Goal: Participate in discussion

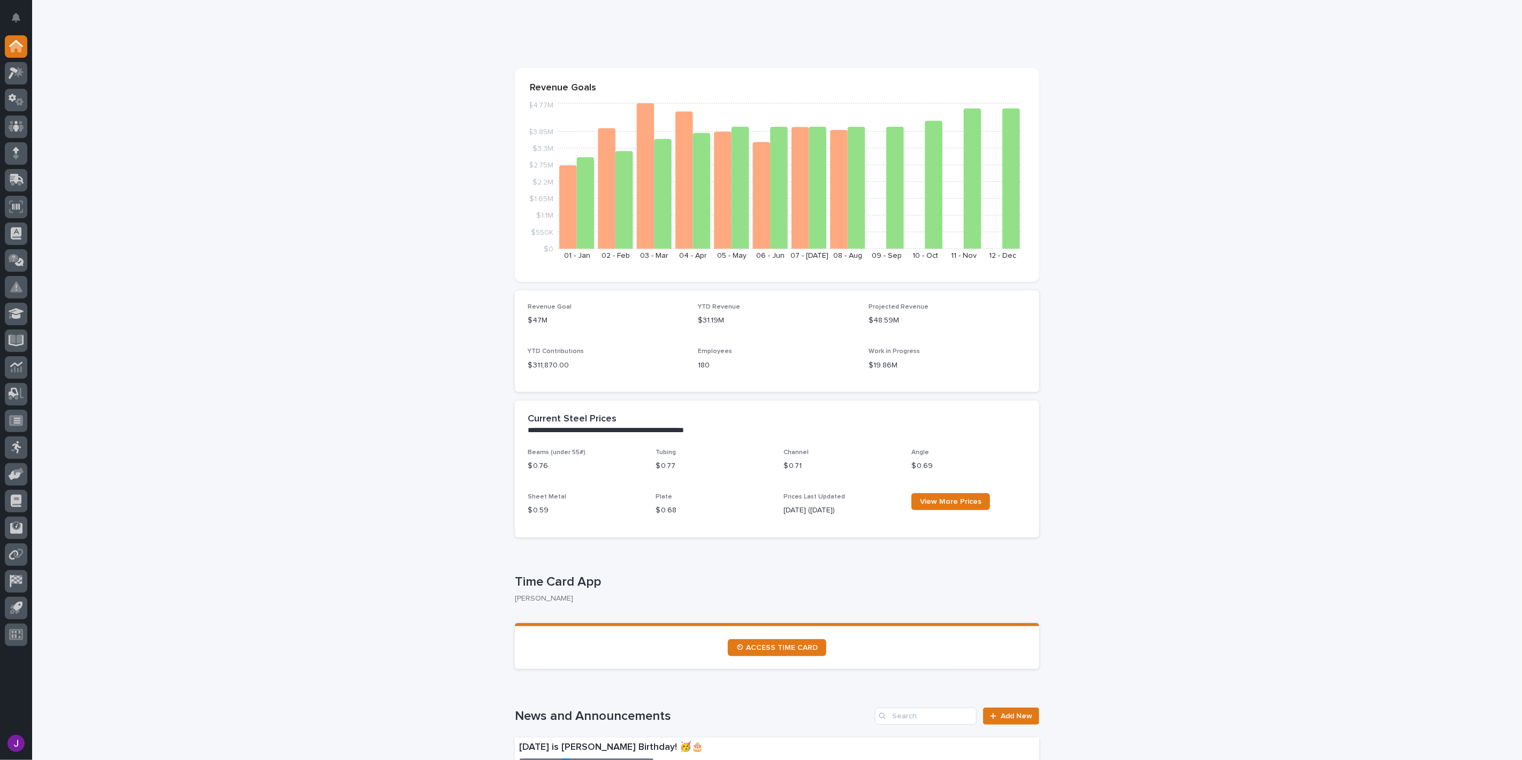
scroll to position [238, 0]
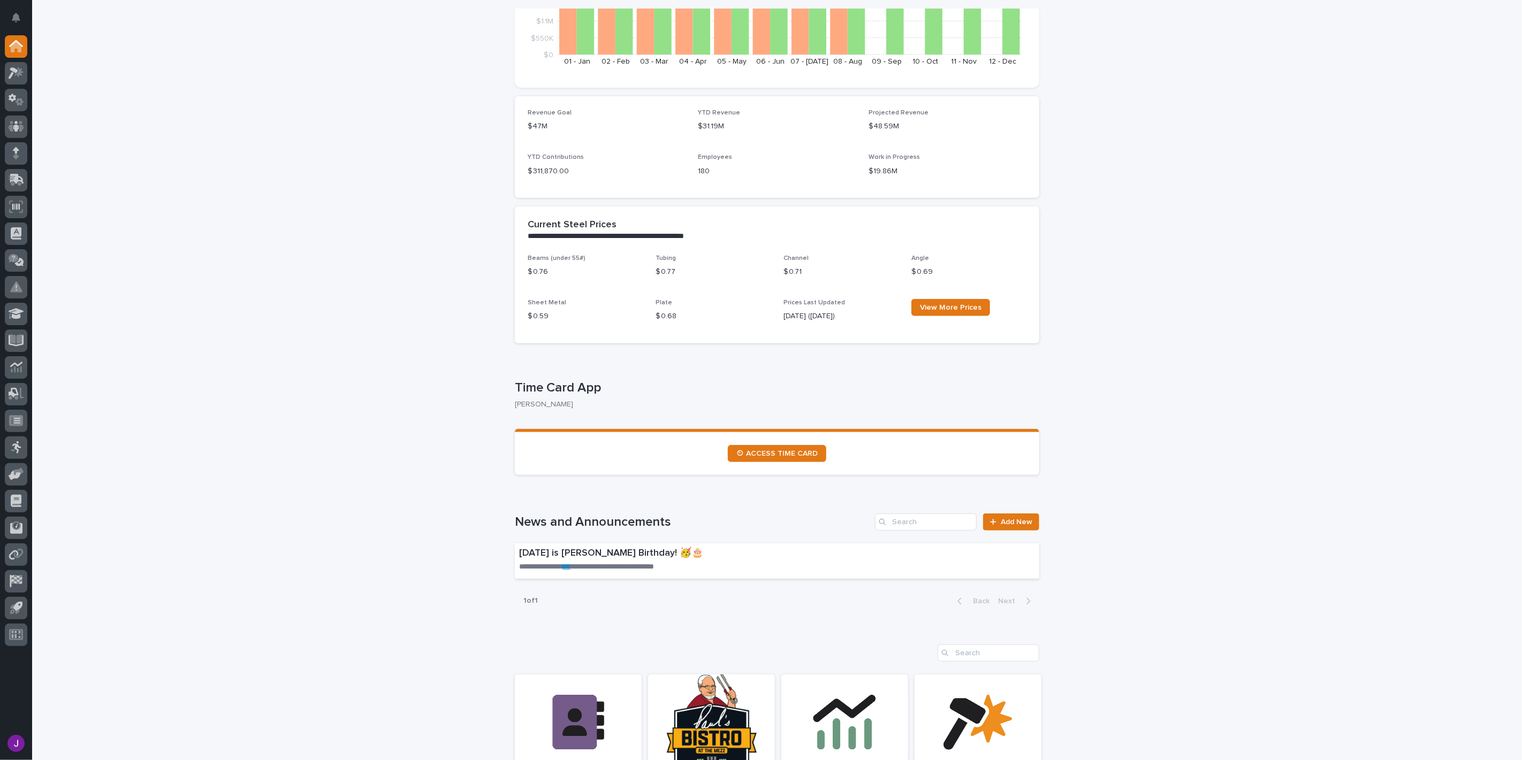
drag, startPoint x: 146, startPoint y: 565, endPoint x: 0, endPoint y: 783, distance: 262.2
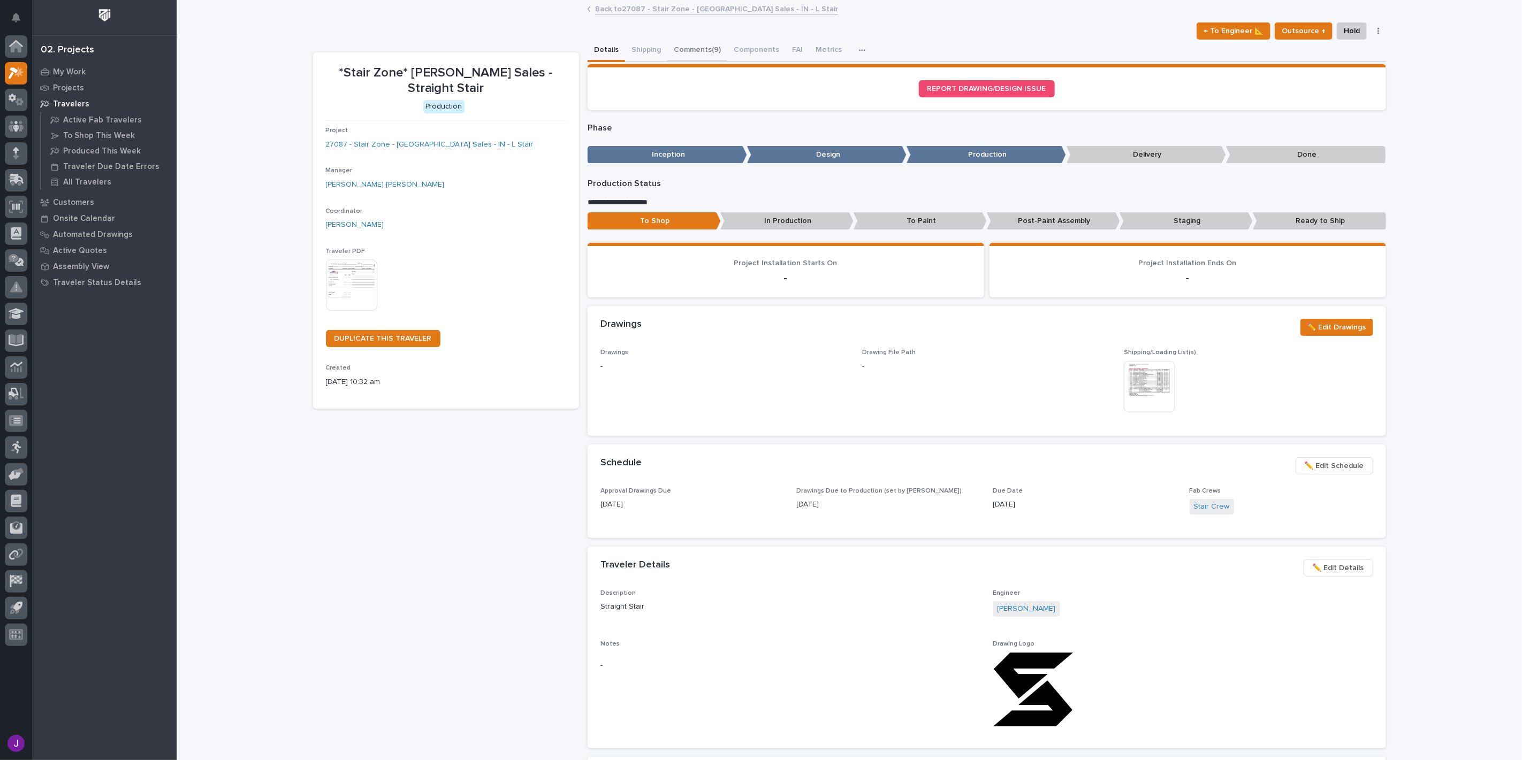
click at [671, 47] on button "Comments (9)" at bounding box center [697, 51] width 60 height 22
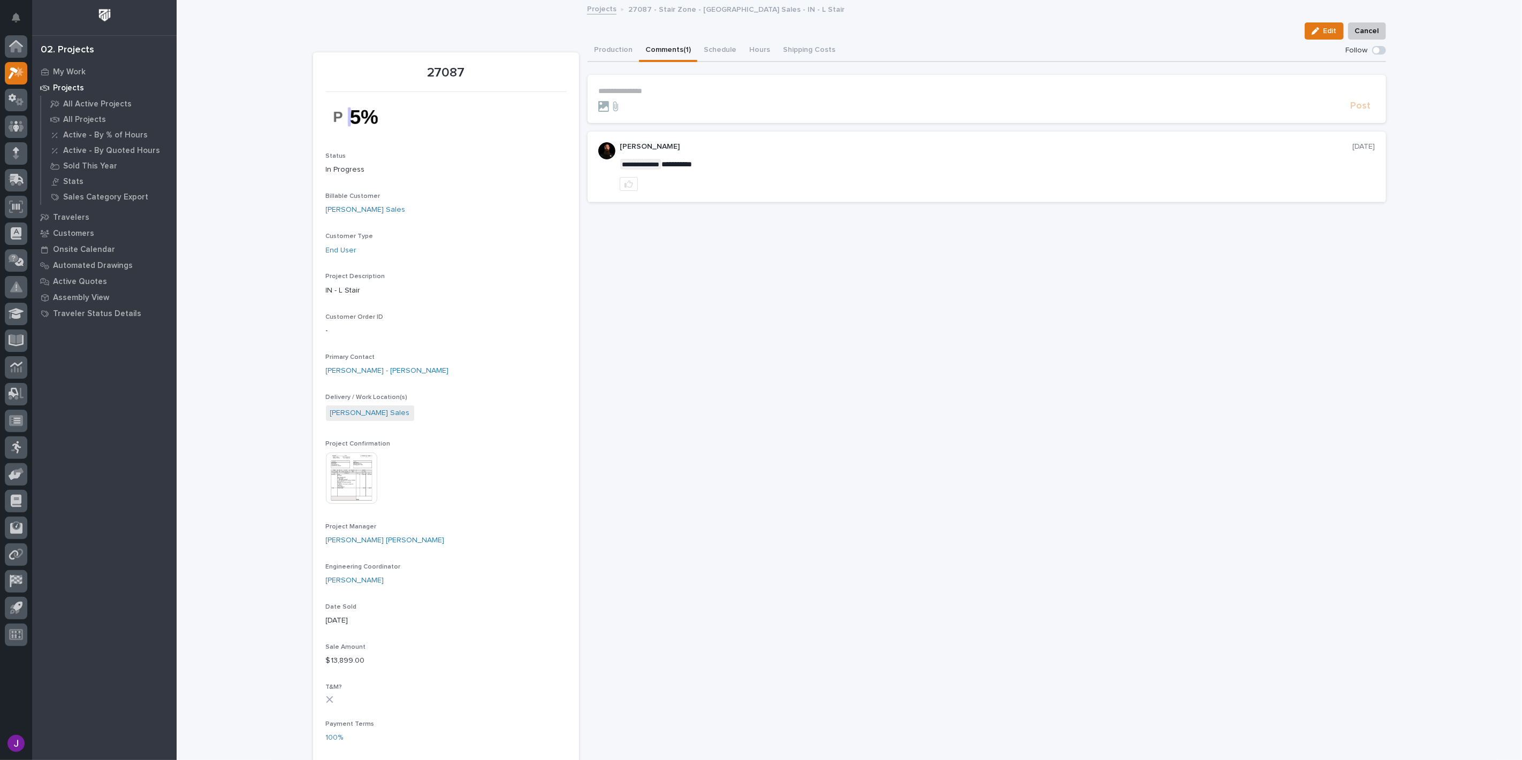
click at [666, 50] on button "Comments (1)" at bounding box center [668, 51] width 58 height 22
click at [675, 91] on p "**********" at bounding box center [986, 91] width 777 height 9
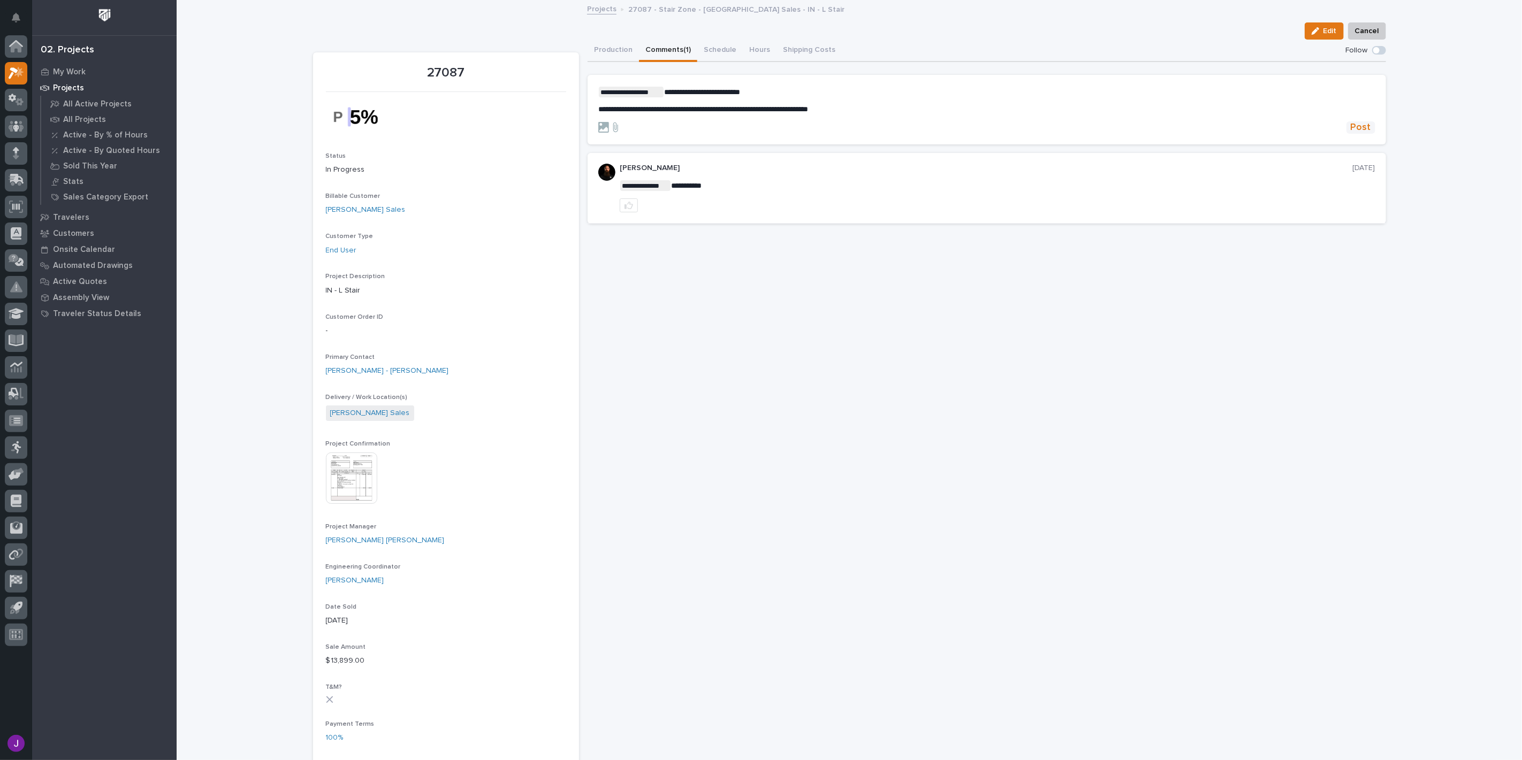
click at [1350, 125] on span "Post" at bounding box center [1360, 127] width 20 height 12
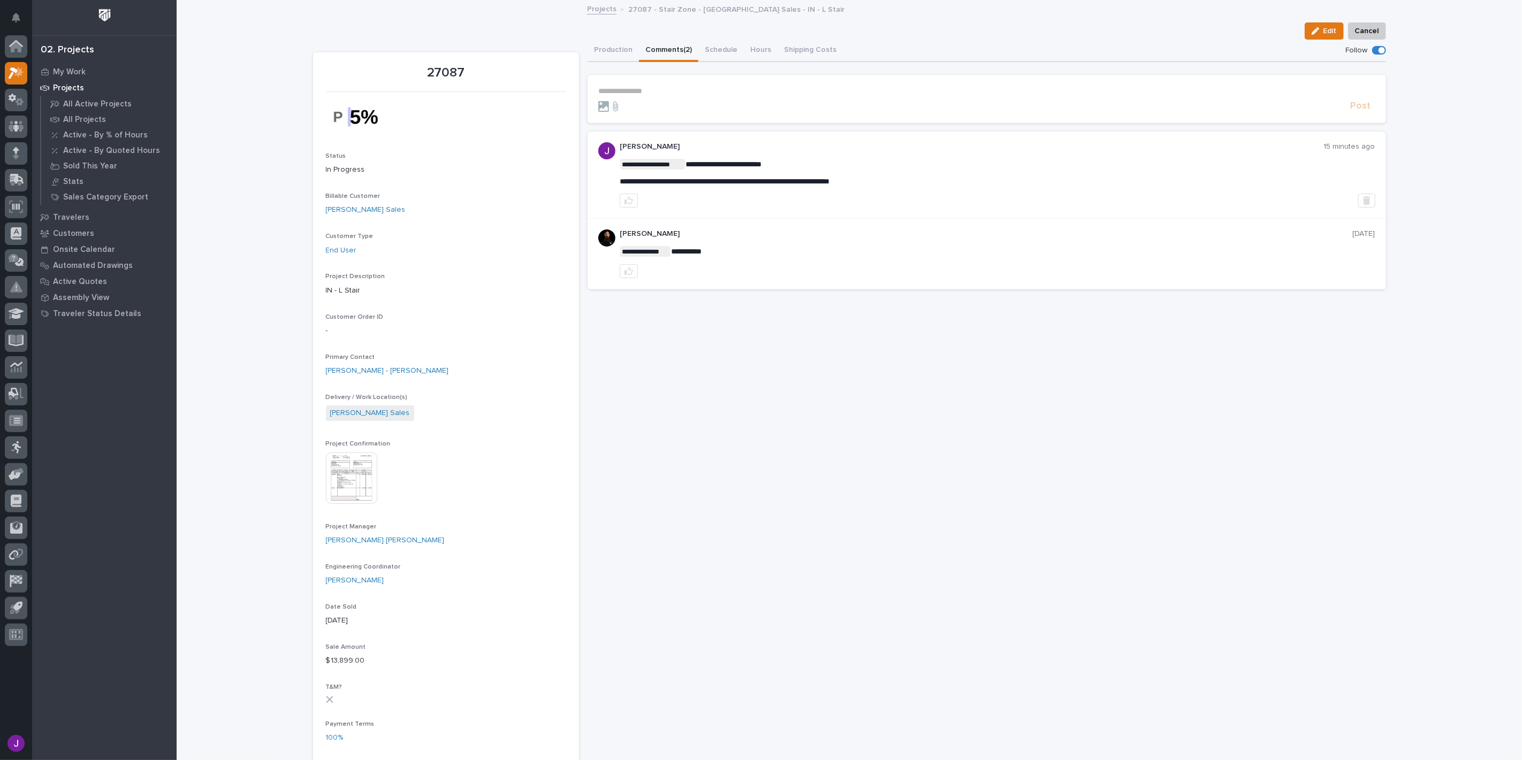
drag, startPoint x: 843, startPoint y: 407, endPoint x: 660, endPoint y: 431, distance: 184.5
